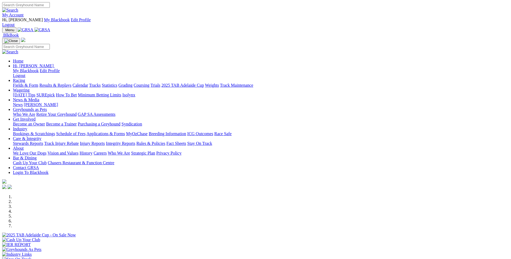
scroll to position [135, 0]
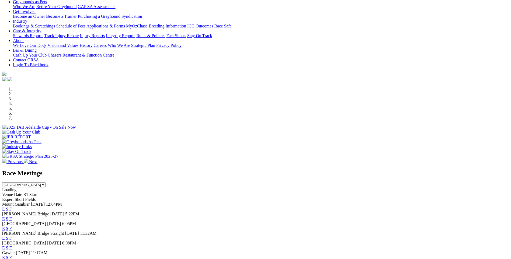
click at [12, 207] on link "F" at bounding box center [10, 209] width 2 height 5
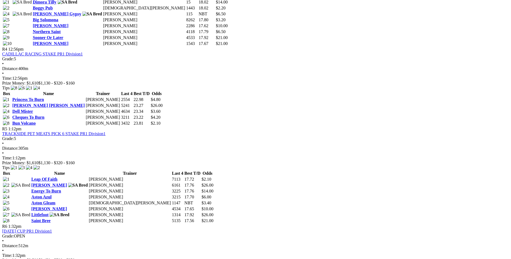
scroll to position [404, 0]
